Goal: Transaction & Acquisition: Subscribe to service/newsletter

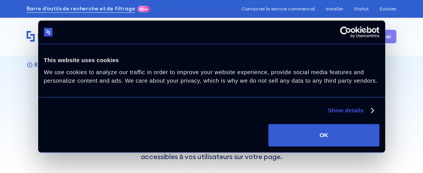
scroll to position [14, 0]
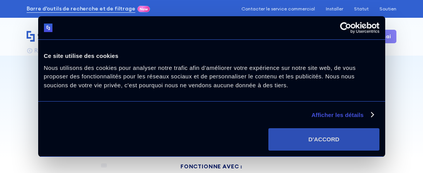
click at [345, 132] on button "D'ACCORD" at bounding box center [323, 139] width 111 height 22
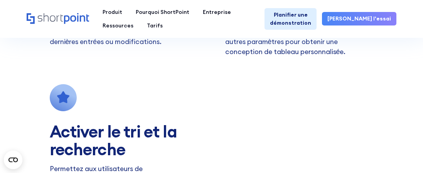
scroll to position [652, 0]
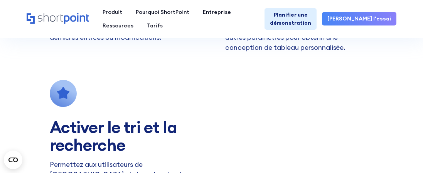
click at [368, 15] on font "[PERSON_NAME] l'essai" at bounding box center [360, 18] width 64 height 7
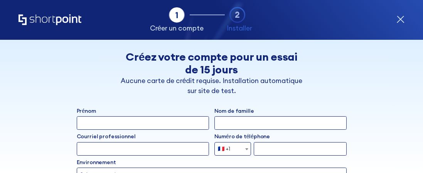
click at [110, 115] on div "Prénom" at bounding box center [143, 118] width 132 height 23
